Goal: Task Accomplishment & Management: Manage account settings

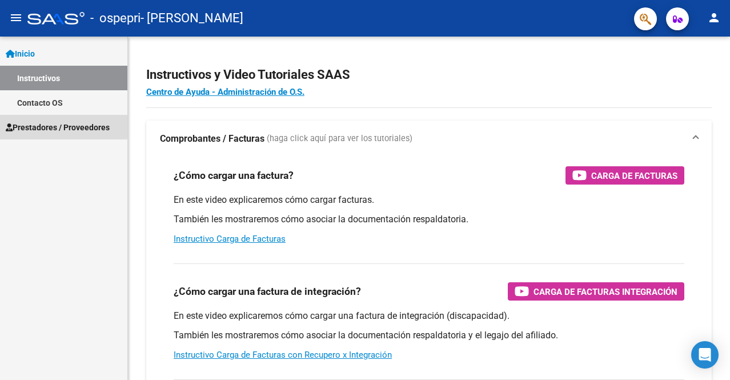
click at [48, 125] on span "Prestadores / Proveedores" at bounding box center [58, 127] width 104 height 13
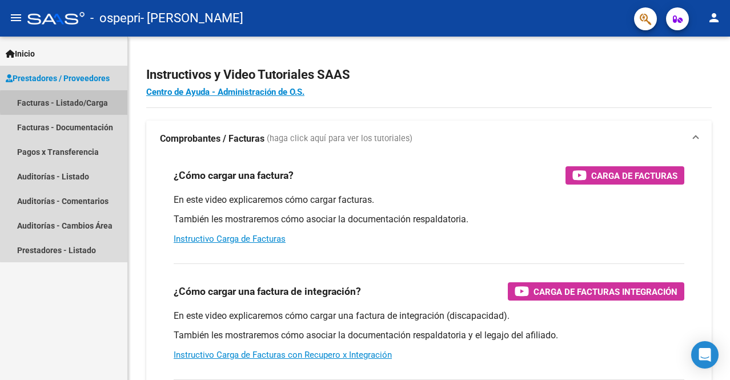
click at [99, 102] on link "Facturas - Listado/Carga" at bounding box center [63, 102] width 127 height 25
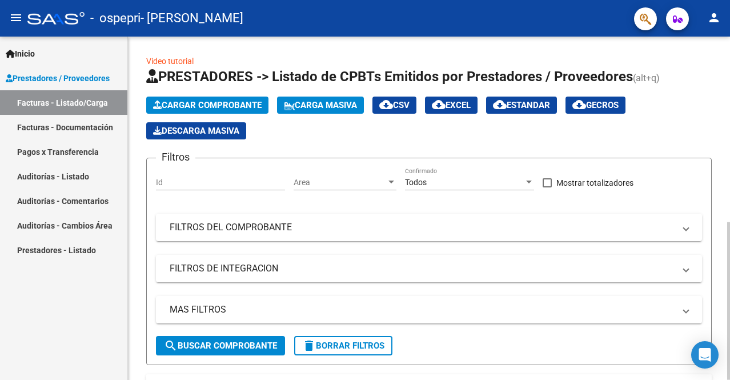
click at [720, 223] on div at bounding box center [728, 301] width 3 height 158
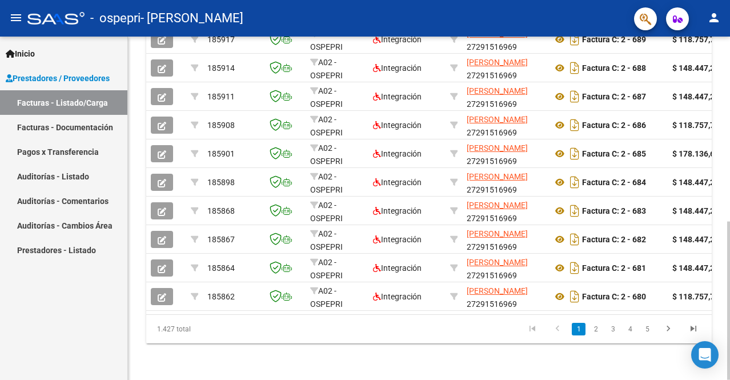
scroll to position [400, 0]
click at [720, 291] on div at bounding box center [728, 301] width 3 height 158
click at [669, 325] on icon "go to next page" at bounding box center [668, 330] width 15 height 14
click at [720, 292] on div at bounding box center [728, 301] width 3 height 158
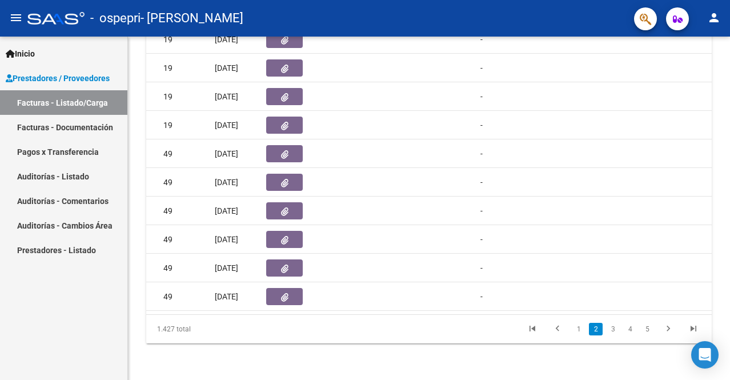
scroll to position [0, 582]
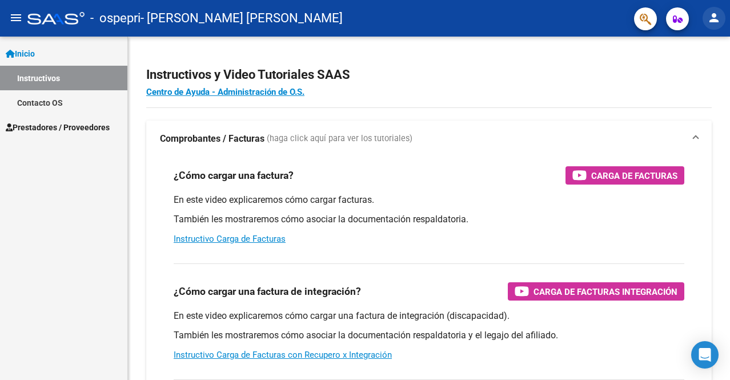
click at [712, 23] on mat-icon "person" at bounding box center [714, 18] width 14 height 14
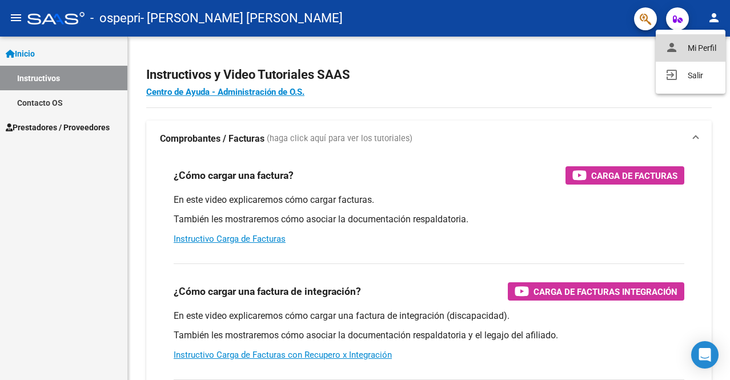
click at [696, 45] on button "person Mi Perfil" at bounding box center [691, 47] width 70 height 27
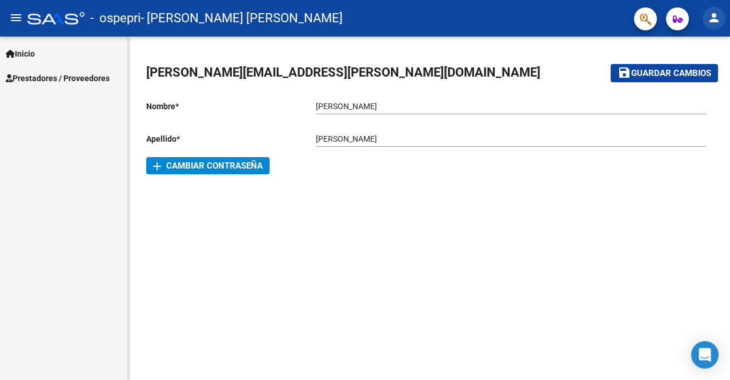
click at [715, 15] on mat-icon "person" at bounding box center [714, 18] width 14 height 14
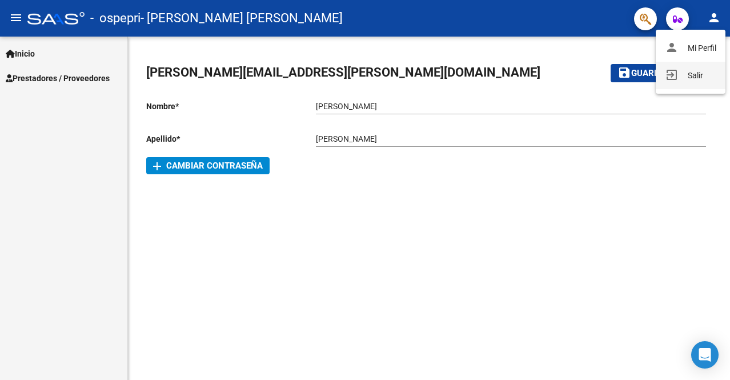
click at [683, 75] on button "exit_to_app Salir" at bounding box center [691, 75] width 70 height 27
